Goal: Navigation & Orientation: Find specific page/section

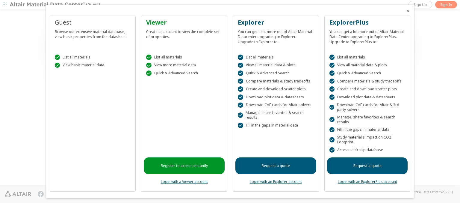
click at [406, 11] on icon "Close" at bounding box center [408, 10] width 5 height 5
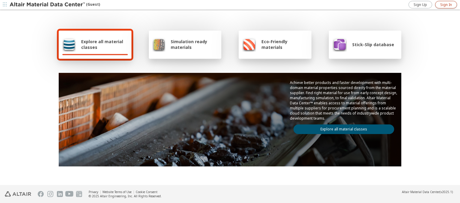
click at [446, 4] on span "Sign In" at bounding box center [446, 4] width 12 height 5
click at [48, 5] on img at bounding box center [48, 5] width 76 height 6
click at [102, 44] on span "Explore all material classes" at bounding box center [104, 44] width 47 height 11
click at [341, 128] on link "Explore all material classes" at bounding box center [344, 129] width 101 height 10
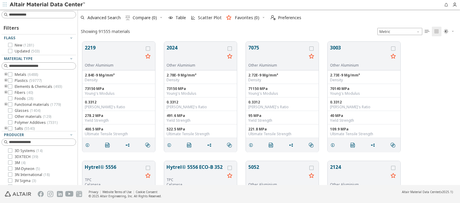
scroll to position [143, 377]
type input "****"
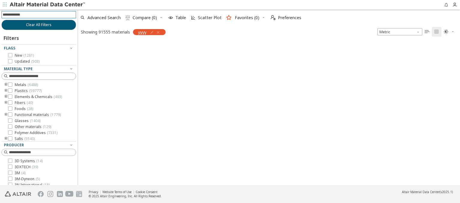
scroll to position [142, 377]
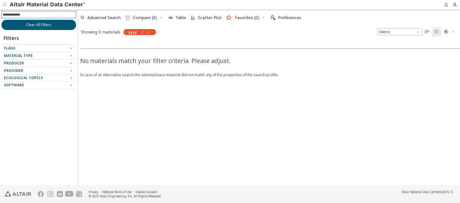
click at [39, 25] on span "Clear All Filters" at bounding box center [38, 24] width 25 height 5
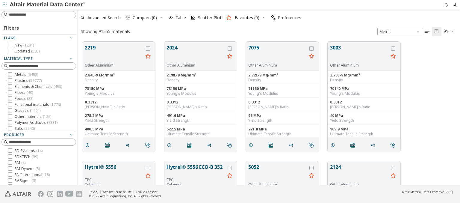
scroll to position [143, 377]
click at [48, 5] on img at bounding box center [48, 5] width 76 height 6
